Goal: Find specific page/section

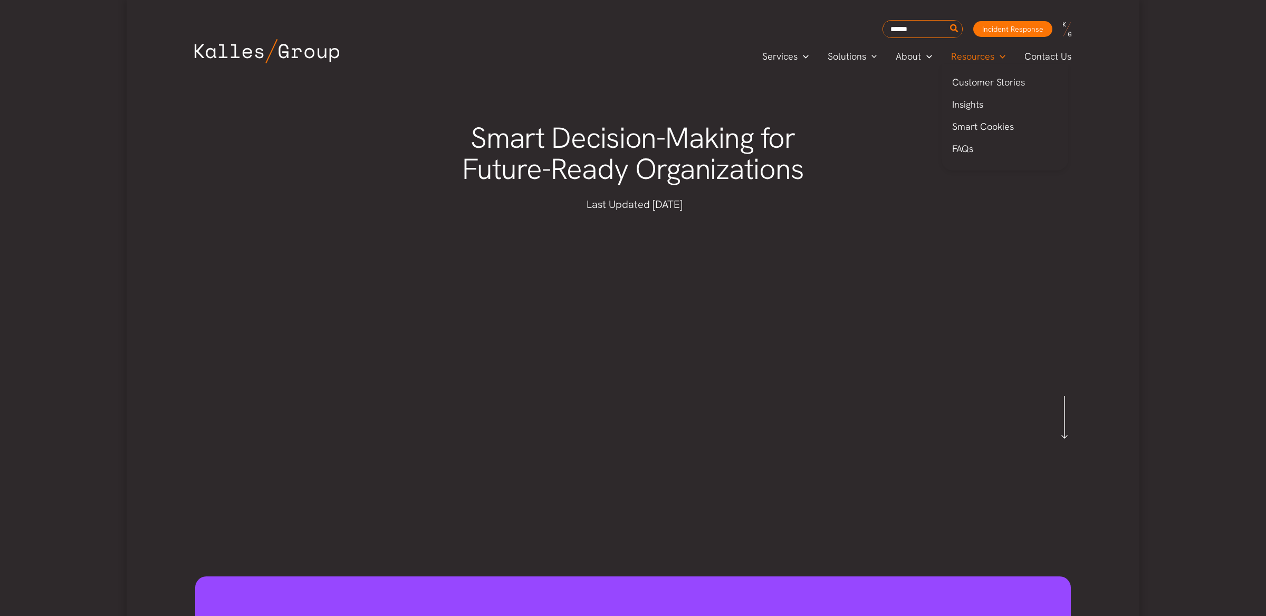
click at [974, 52] on span "Resources" at bounding box center [972, 57] width 43 height 16
